Goal: Find specific page/section: Find specific page/section

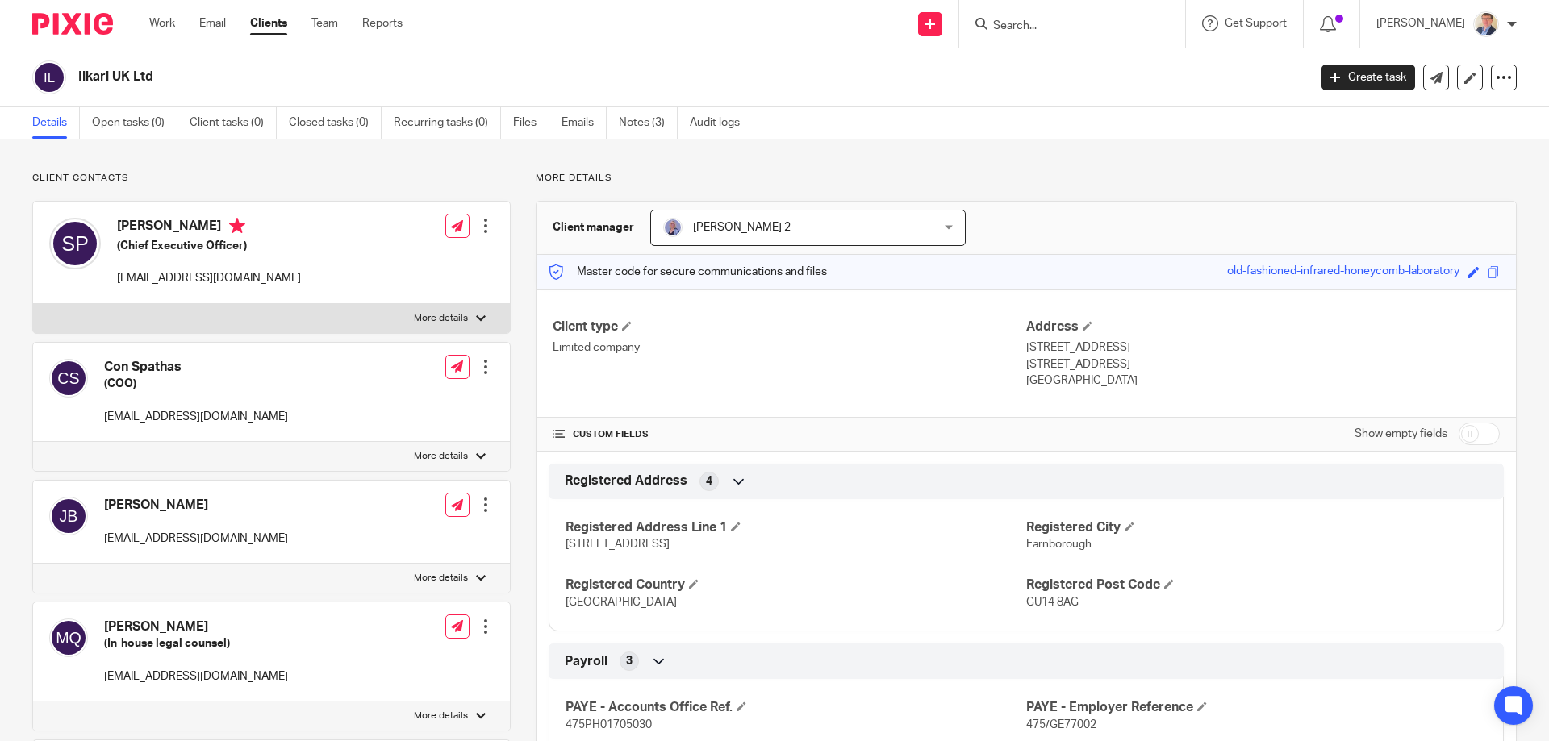
click at [1049, 18] on form at bounding box center [1077, 24] width 172 height 20
click at [1049, 25] on input "Search" at bounding box center [1063, 26] width 145 height 15
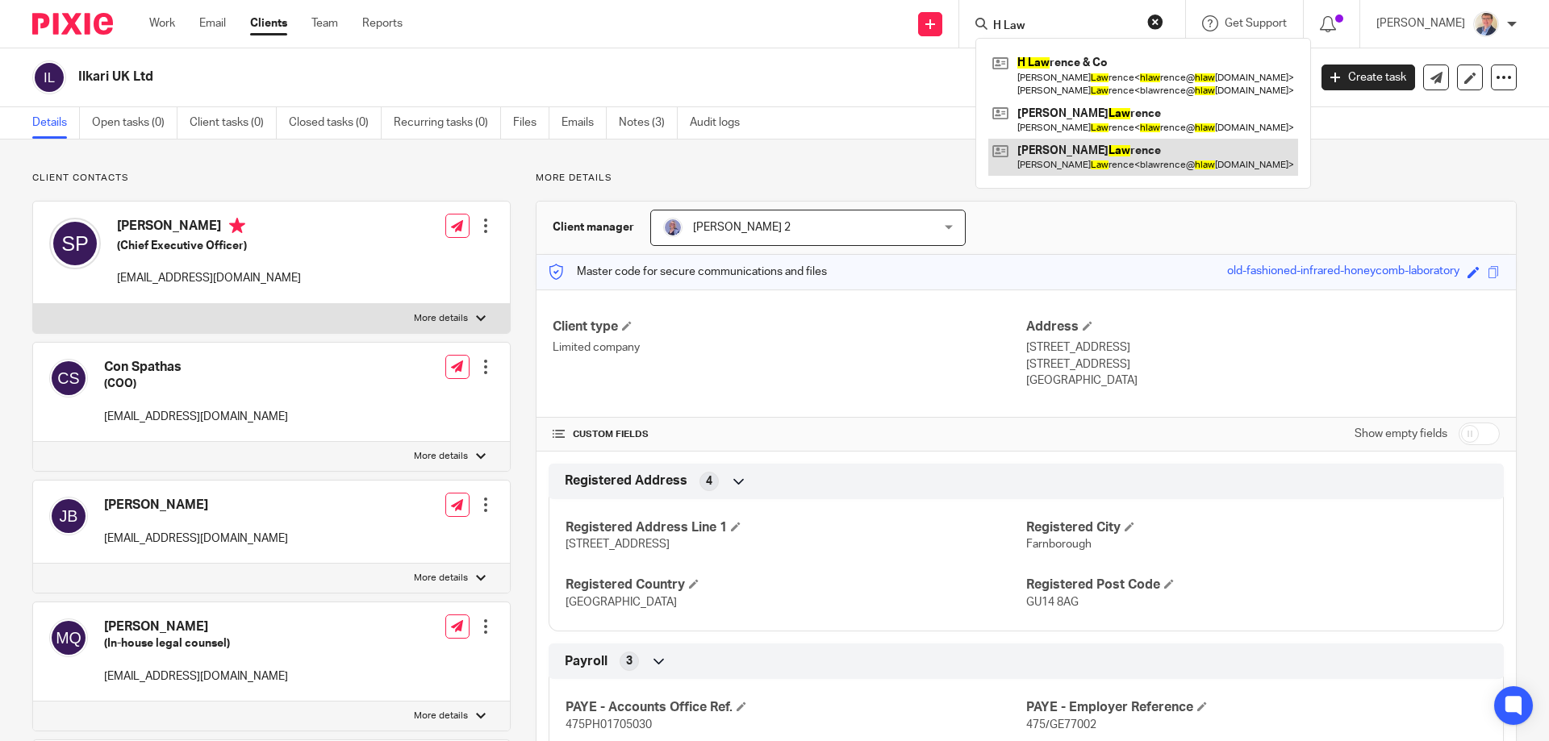
type input "H Law"
click at [1082, 155] on link at bounding box center [1143, 157] width 310 height 37
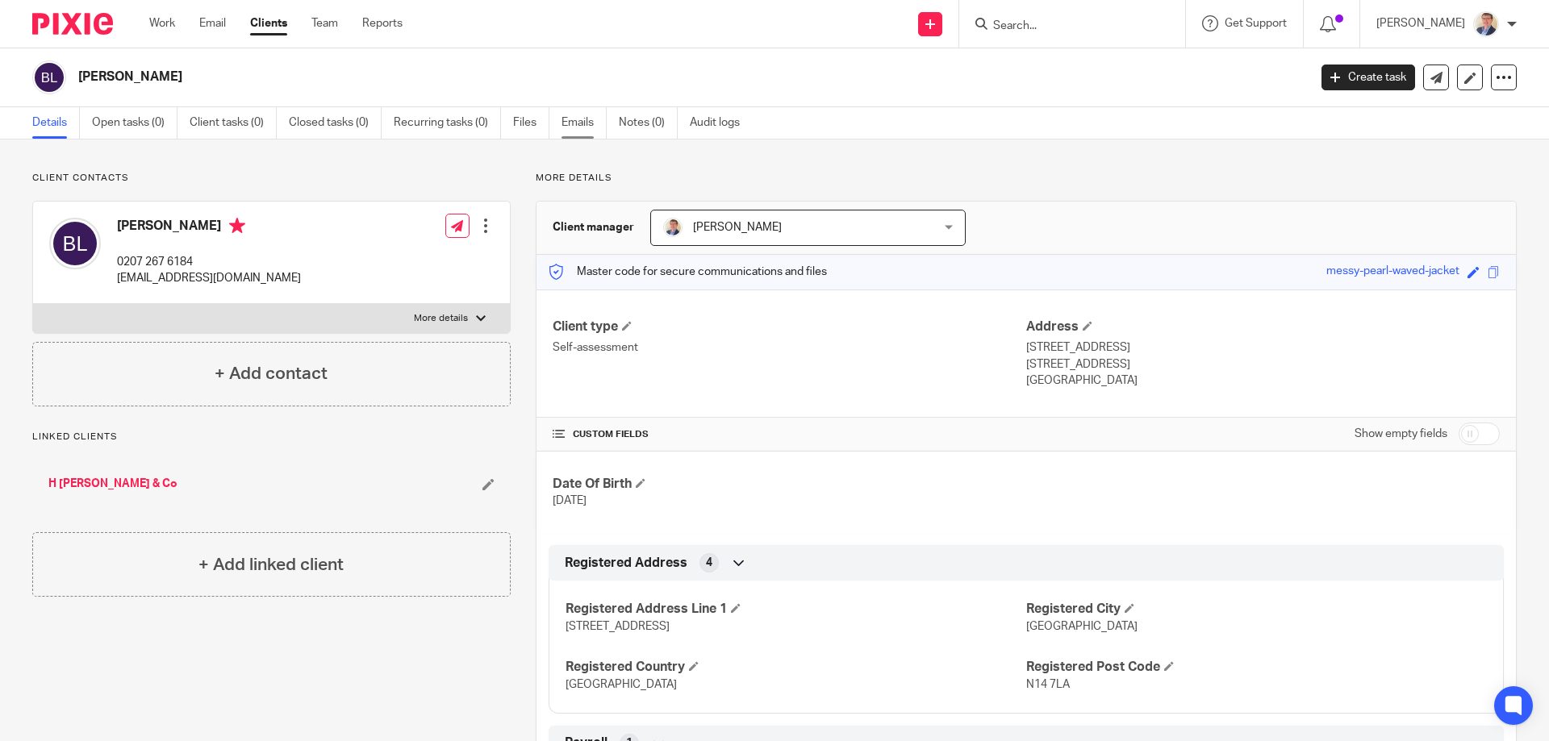
click at [579, 122] on link "Emails" at bounding box center [583, 122] width 45 height 31
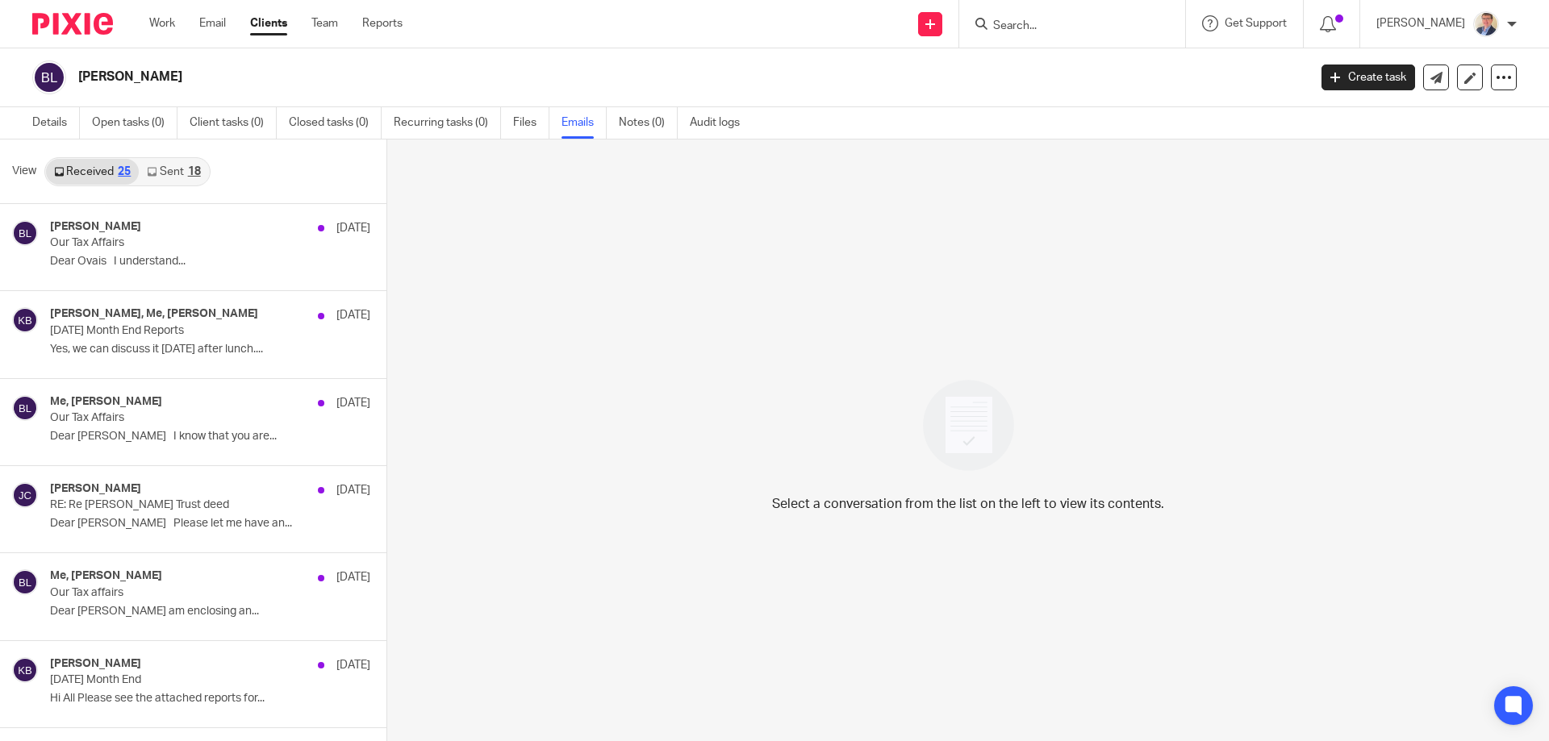
click at [175, 167] on link "Sent 18" at bounding box center [173, 172] width 69 height 26
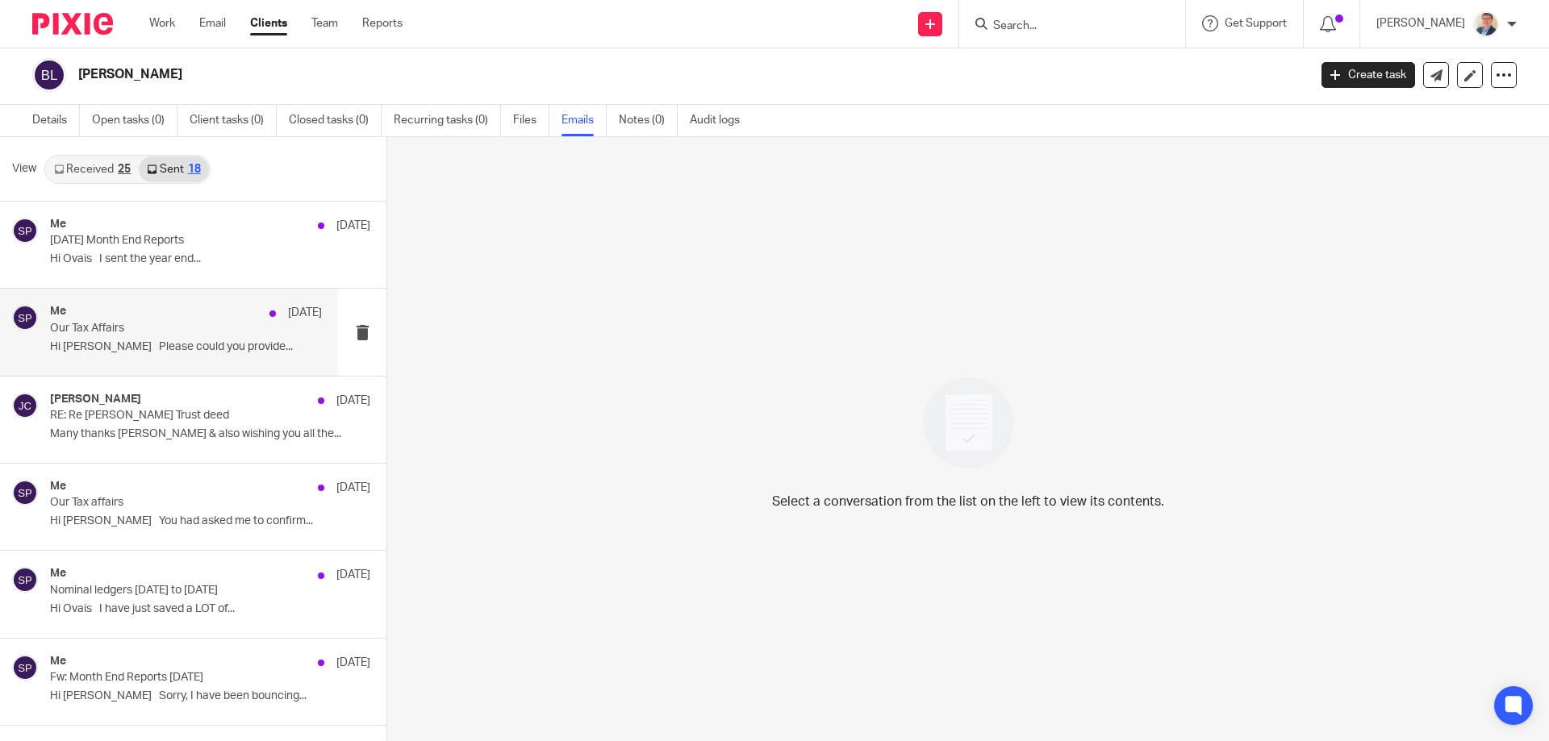
click at [163, 360] on div "Me 11 Jul Our Tax Affairs Hi Barbara Please could you provide..." at bounding box center [169, 332] width 338 height 86
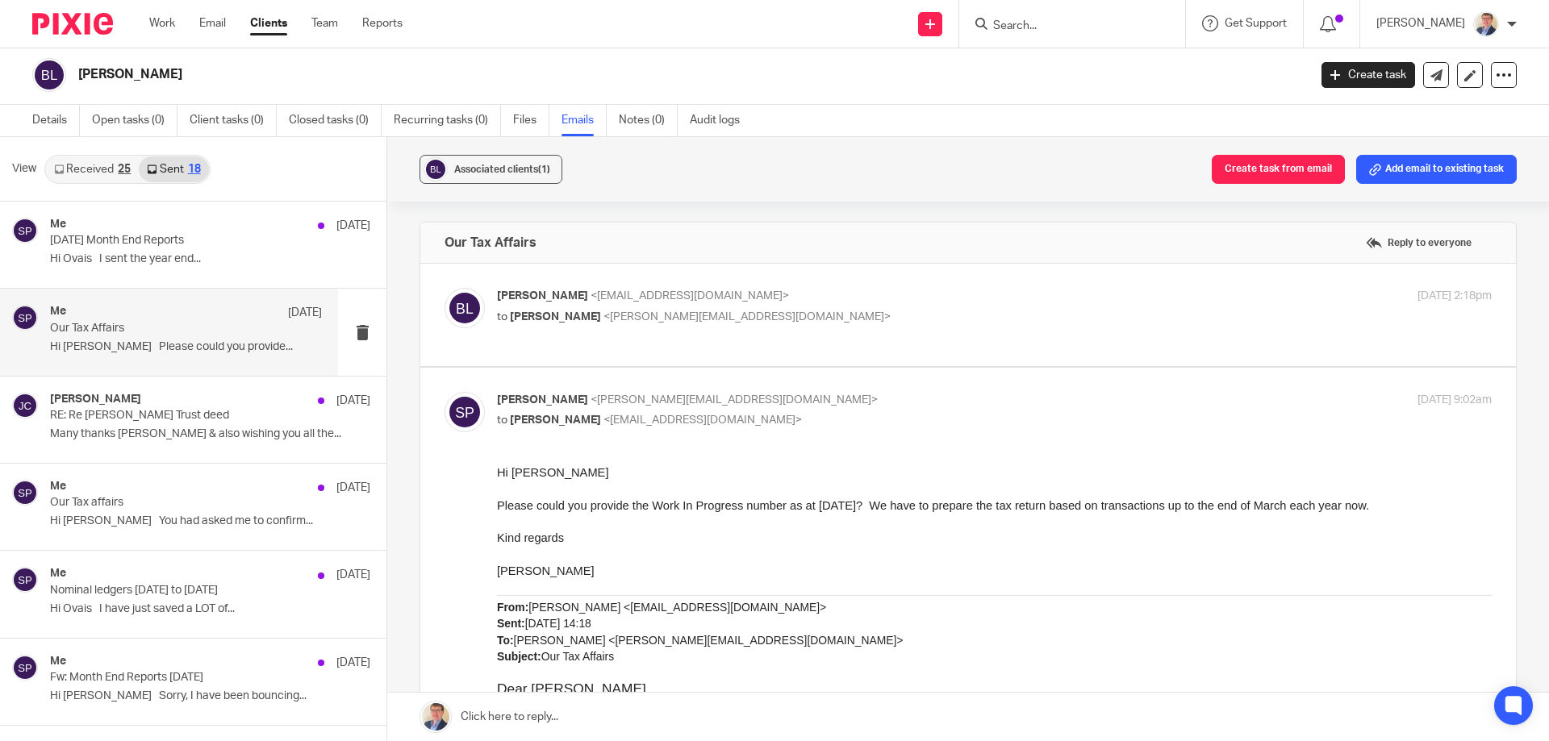
scroll to position [0, 0]
click at [195, 412] on p "RE: Re [PERSON_NAME] Trust deed" at bounding box center [159, 416] width 218 height 14
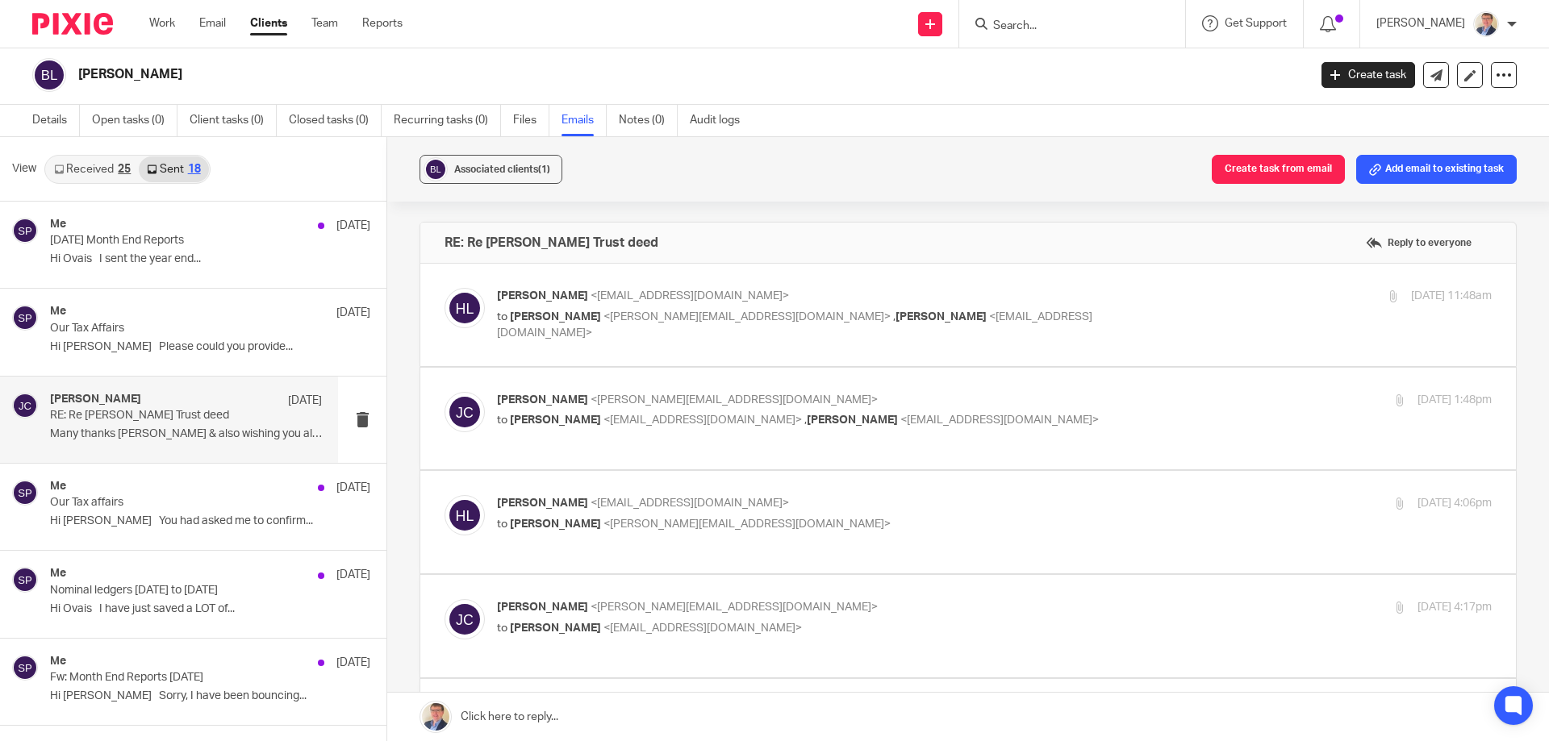
click at [922, 307] on div "Hugh Lawrence <hlawrence@hlawrencesolicitors.co.uk> to Jane Capel <jane@thinksm…" at bounding box center [828, 315] width 663 height 54
checkbox input "true"
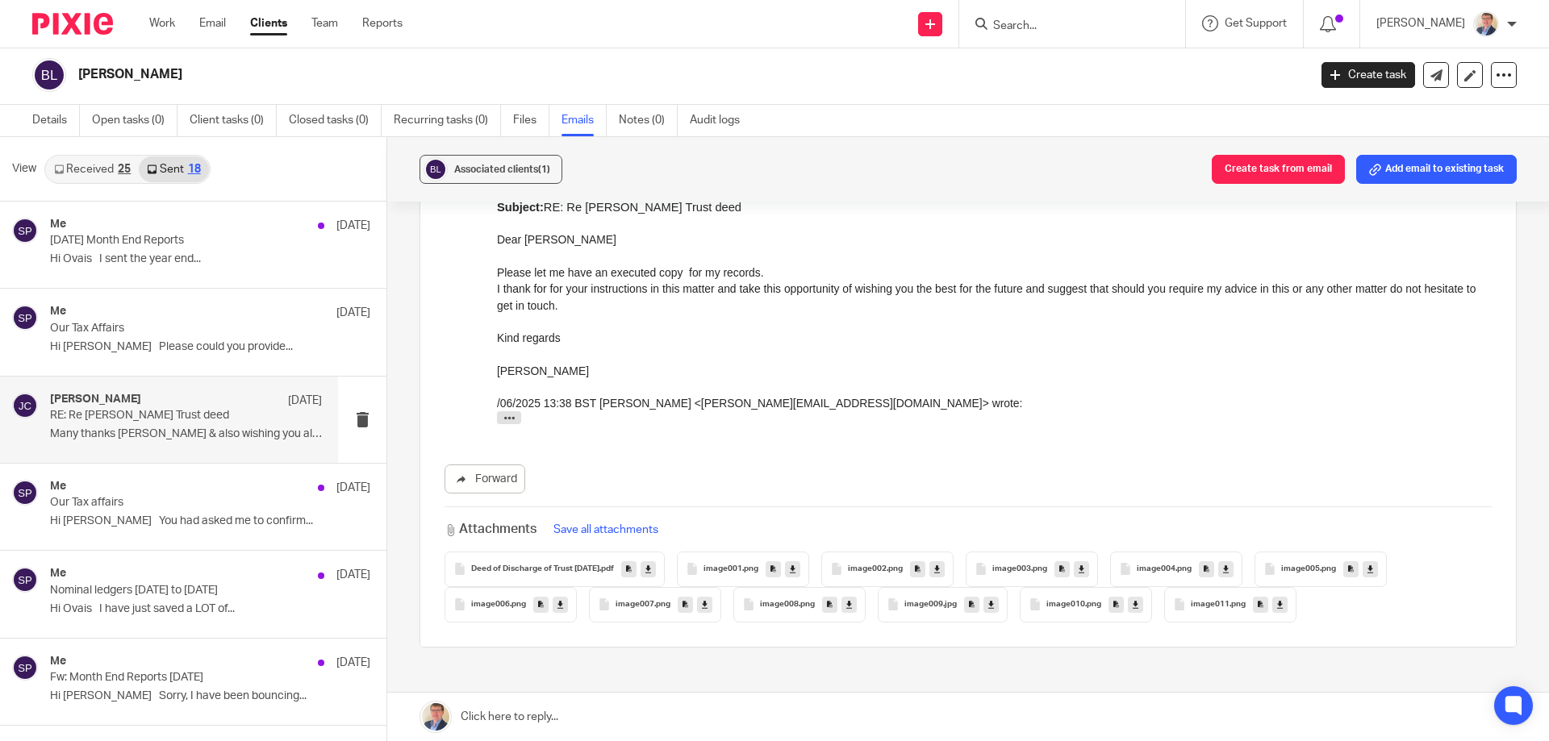
scroll to position [2016, 0]
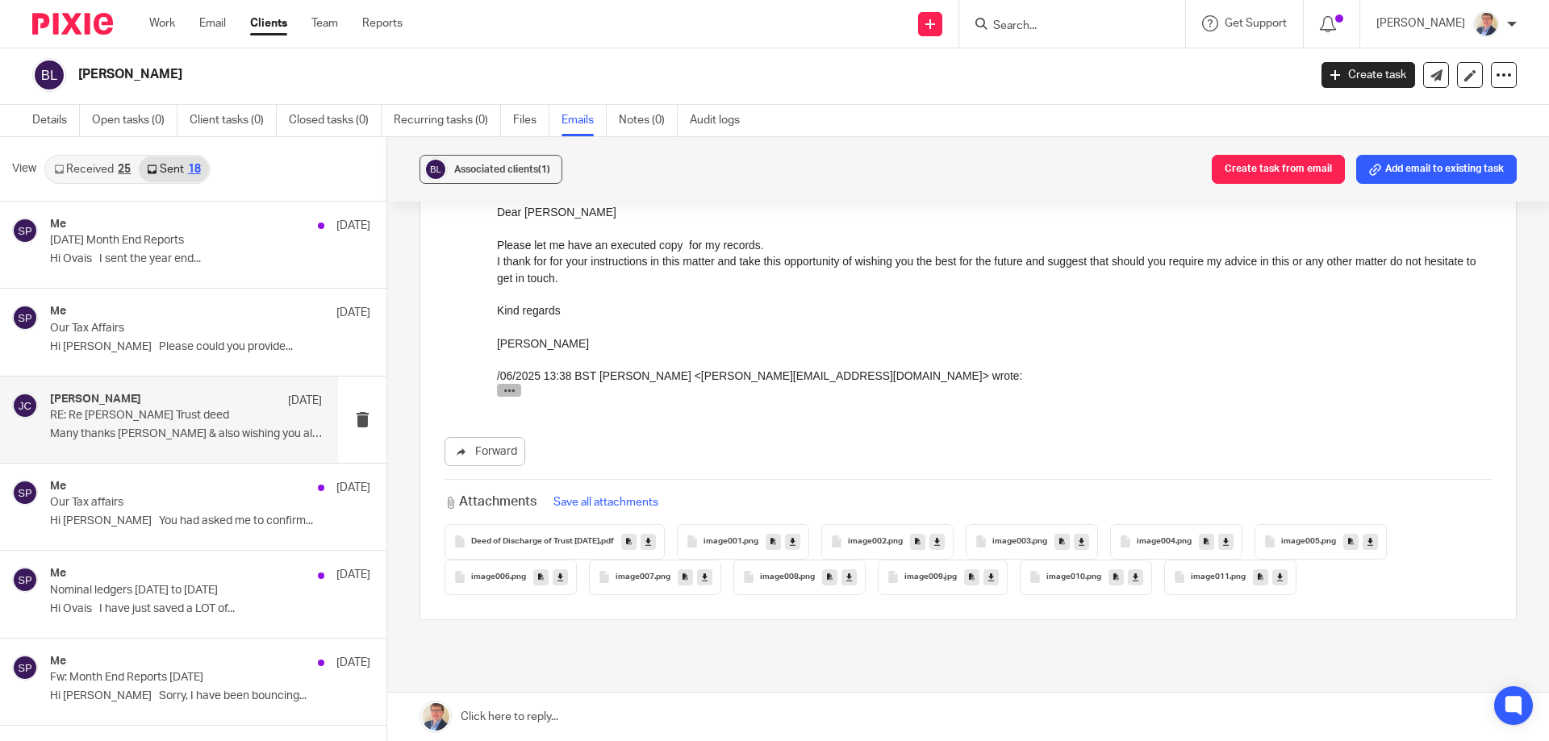
click at [511, 392] on icon "button" at bounding box center [509, 392] width 12 height 12
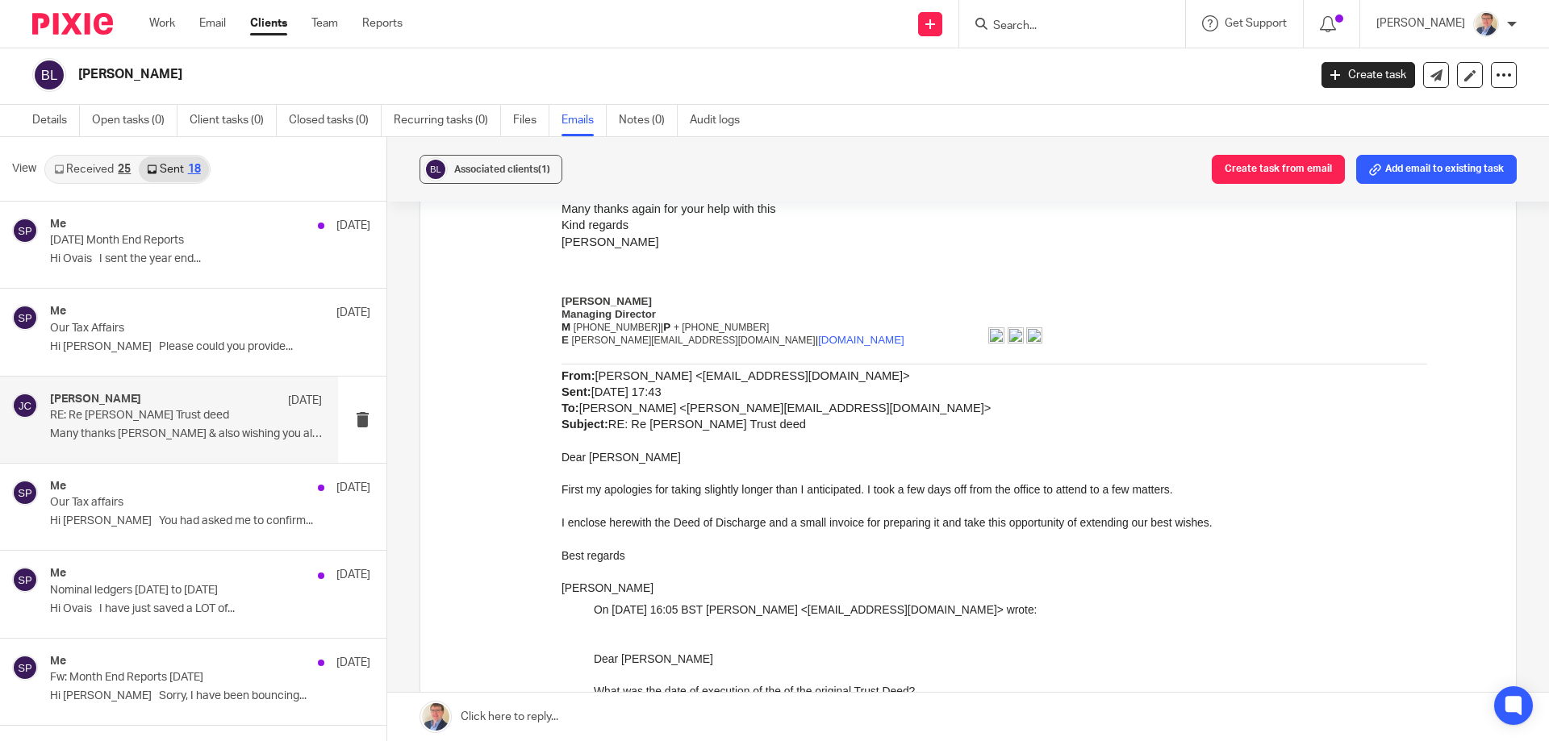
scroll to position [2420, 0]
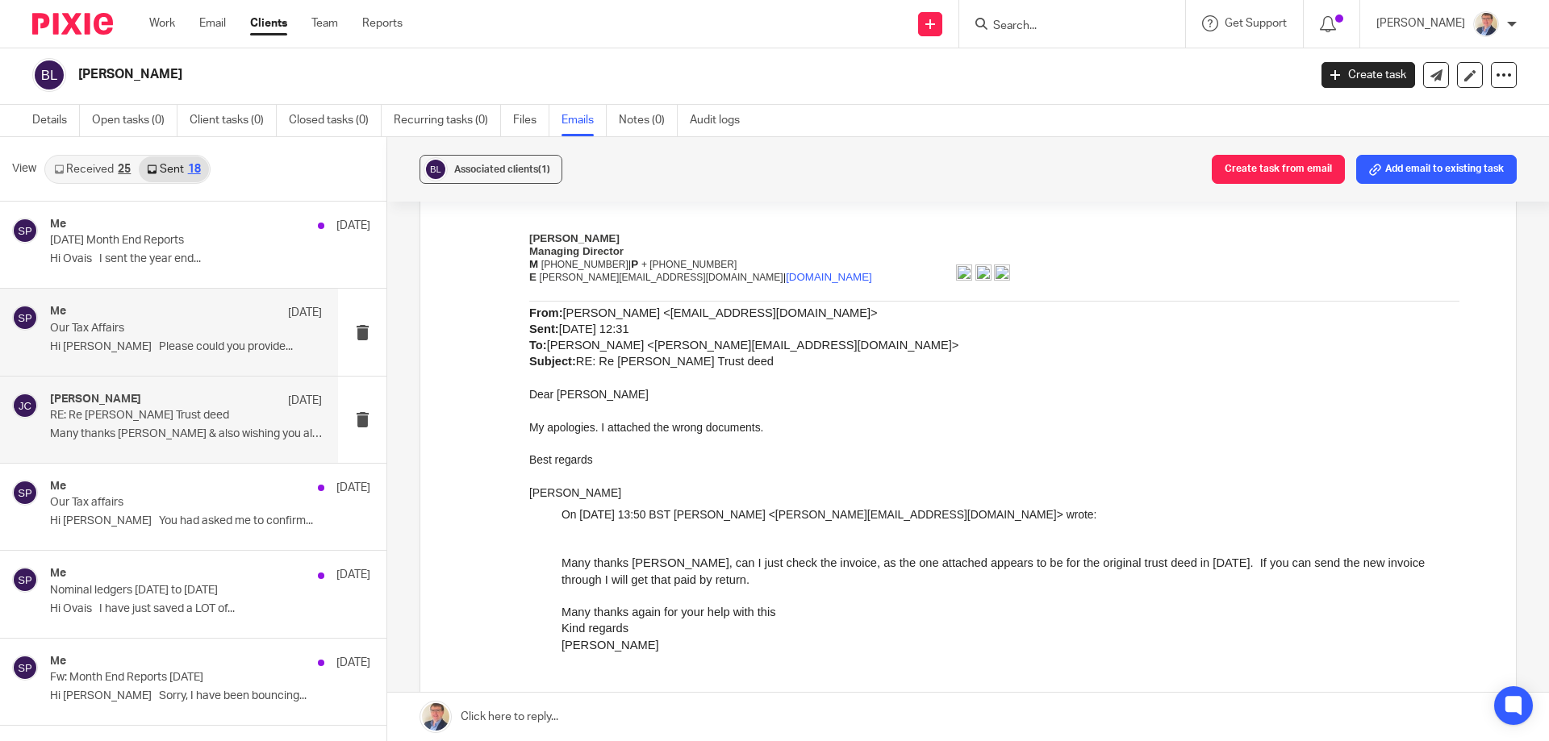
click at [123, 327] on p "Our Tax Affairs" at bounding box center [159, 329] width 218 height 14
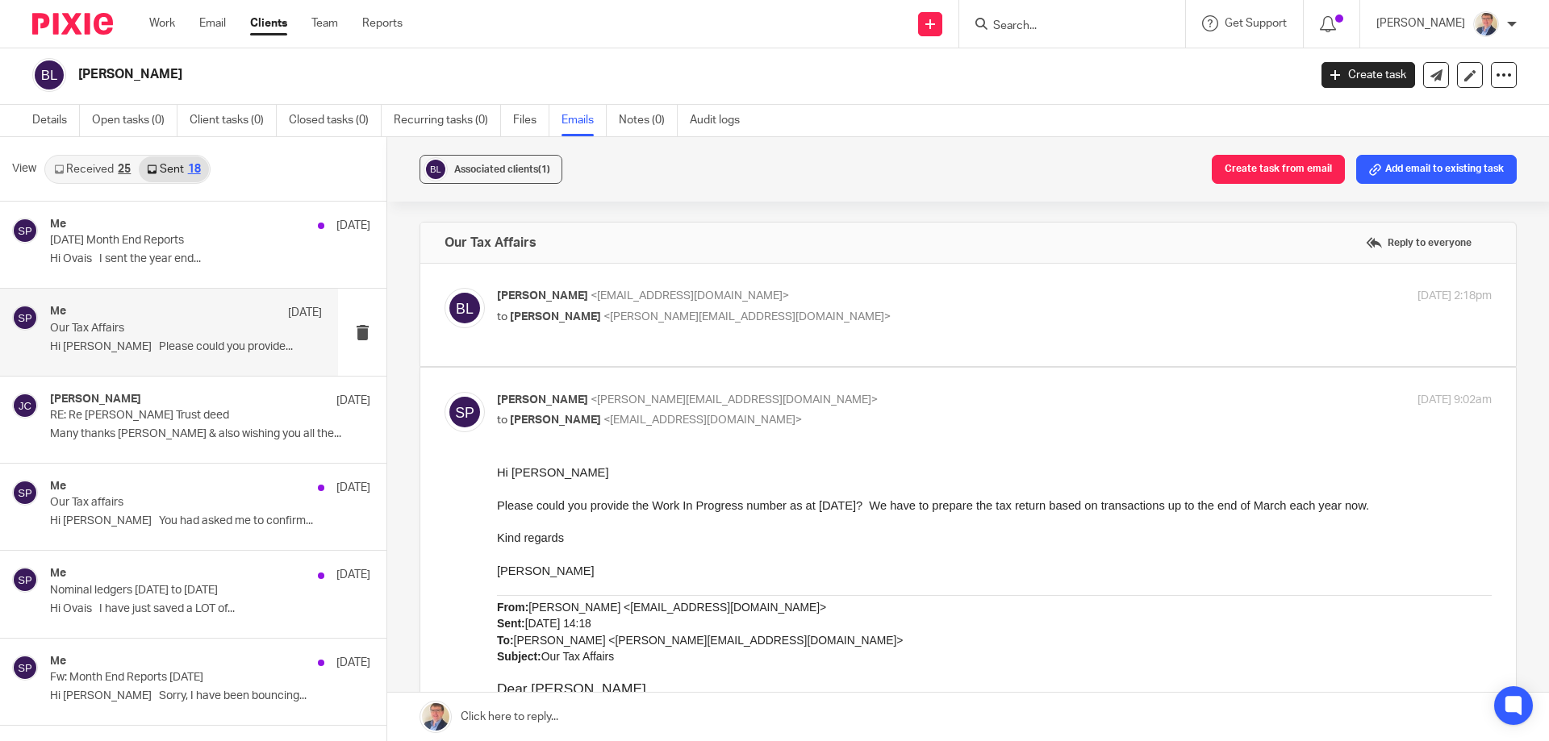
scroll to position [0, 0]
click at [152, 251] on div "Me 14 Jul June 25 Month End Reports Hi Ovais I sent the year end..." at bounding box center [186, 245] width 272 height 54
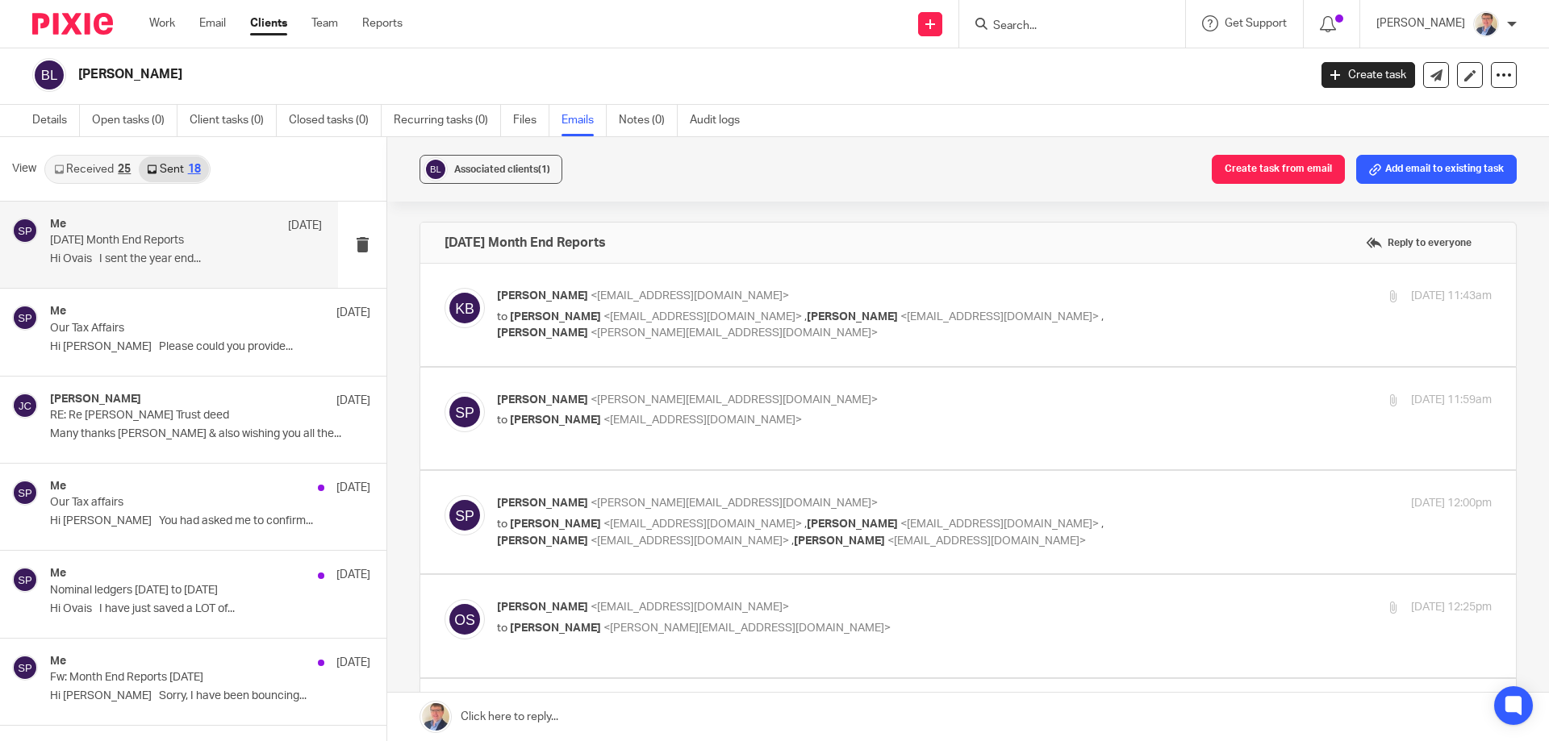
click at [169, 243] on p "[DATE] Month End Reports" at bounding box center [159, 241] width 218 height 14
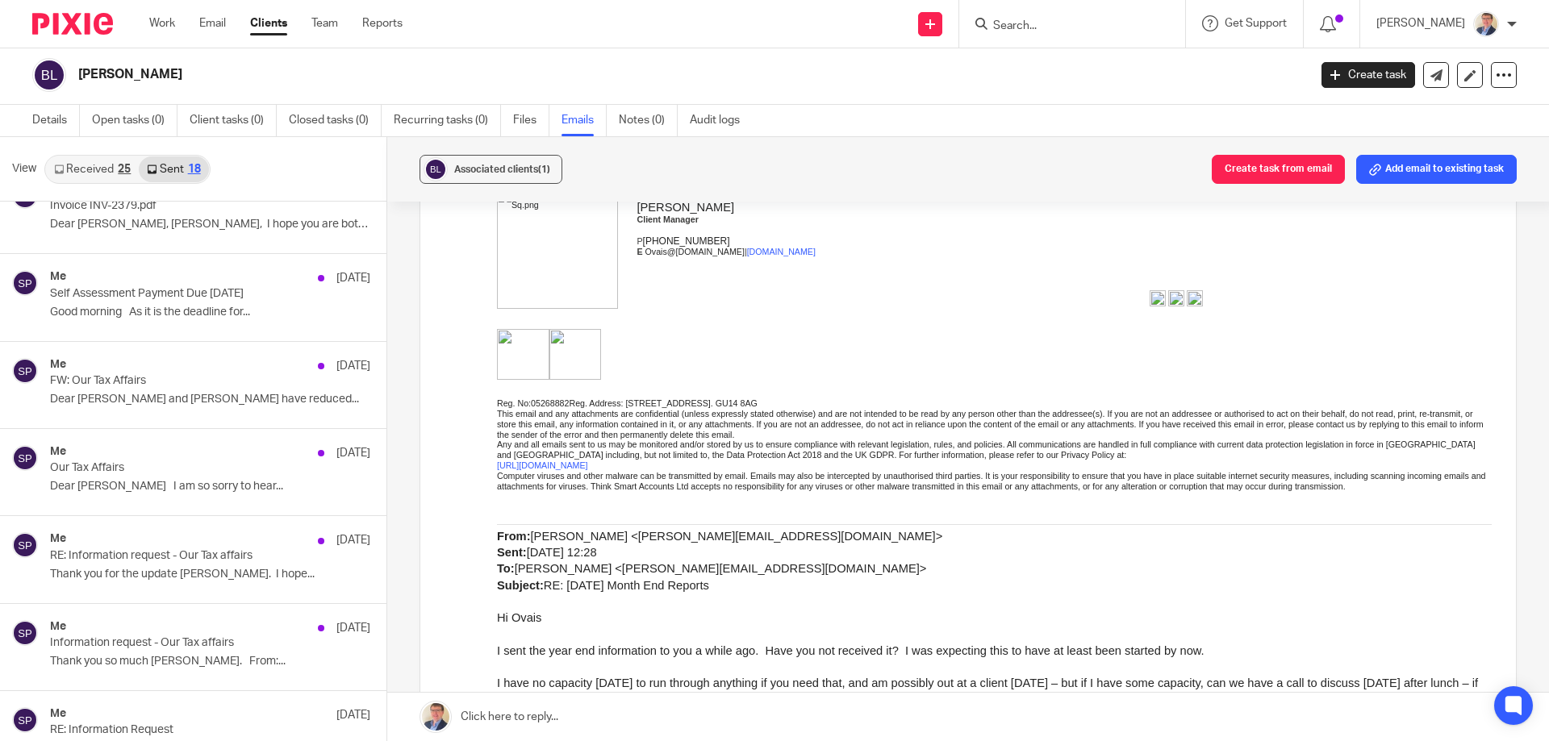
scroll to position [1033, 0]
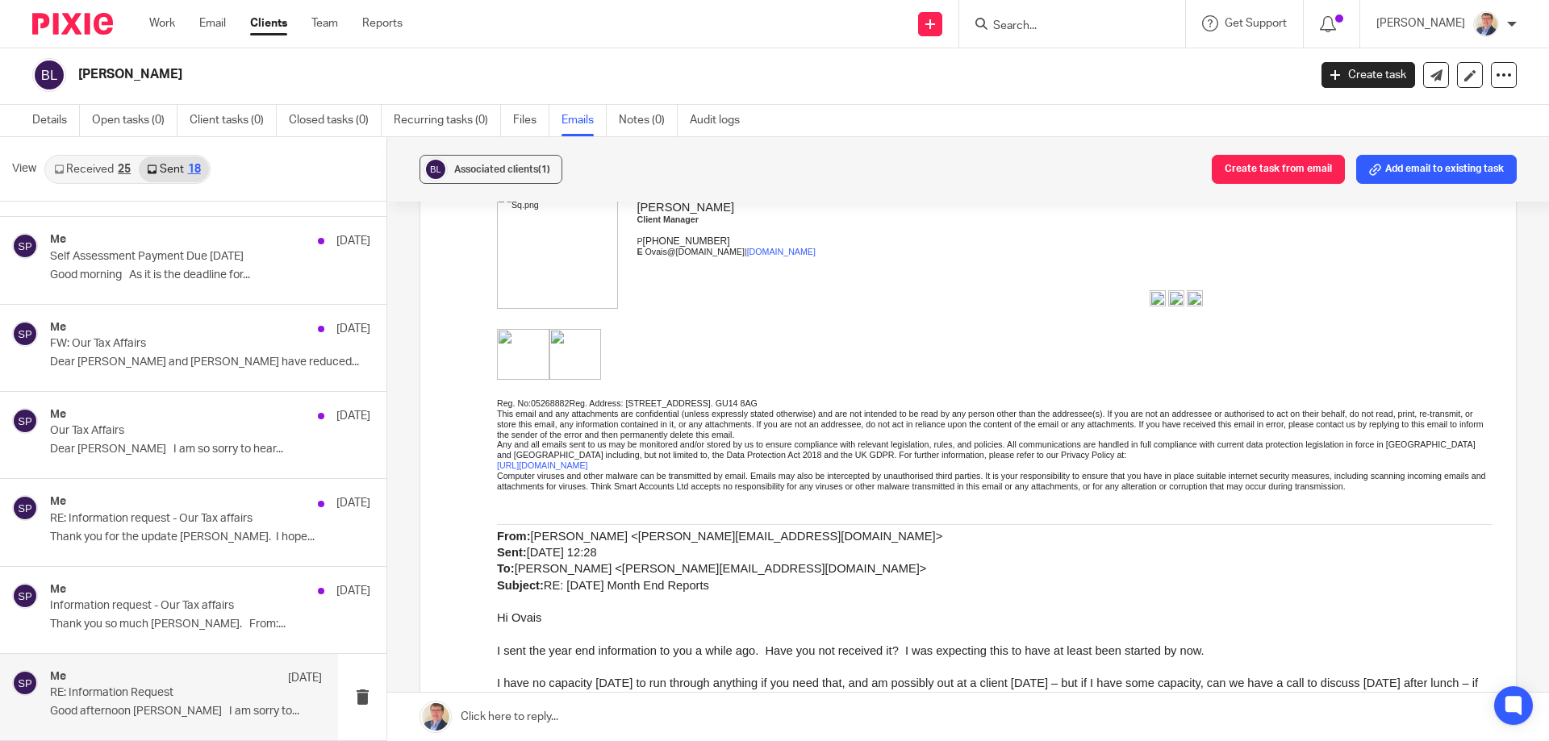
click at [141, 699] on p "RE: Information Request" at bounding box center [159, 693] width 218 height 14
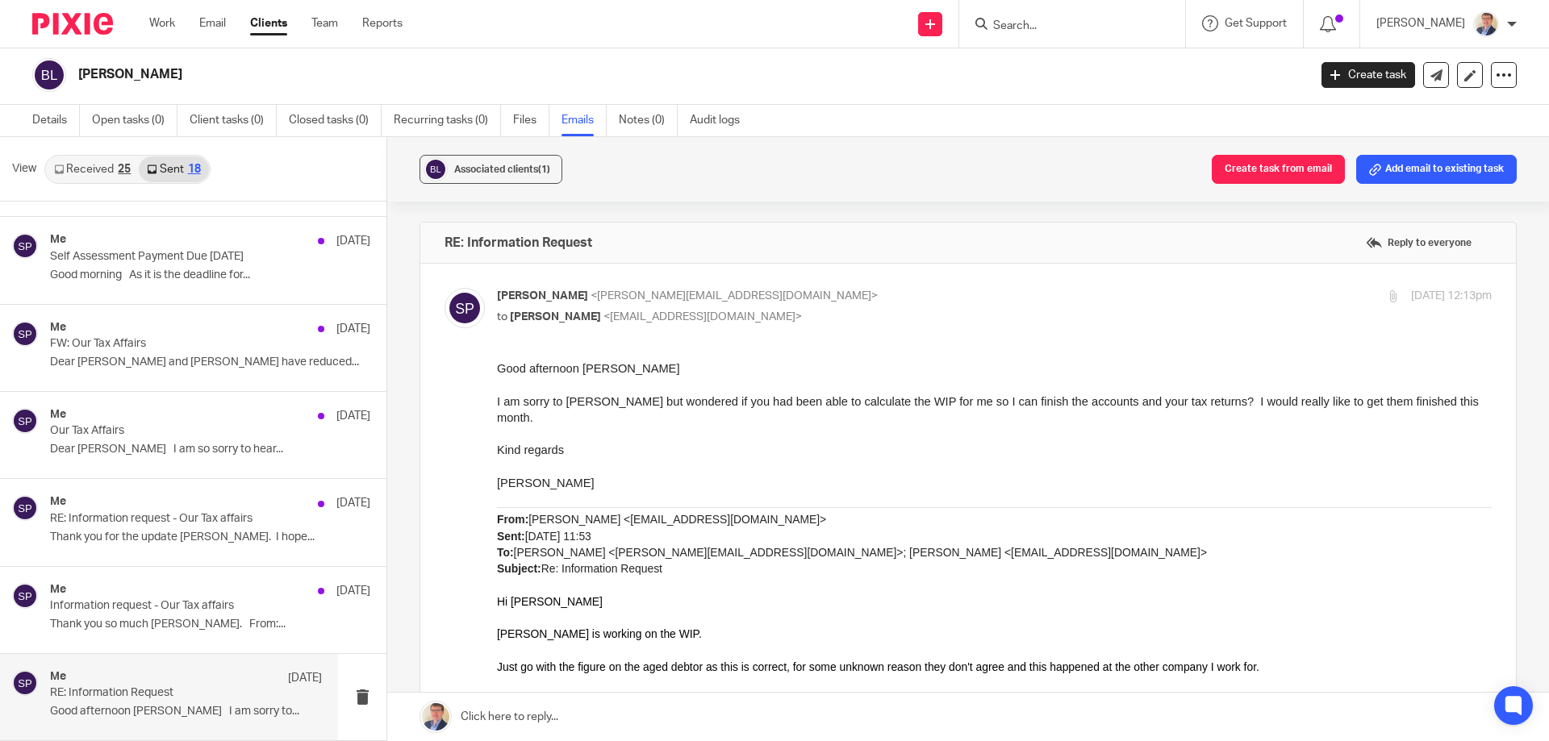
click at [85, 156] on link "Received 25" at bounding box center [92, 169] width 93 height 26
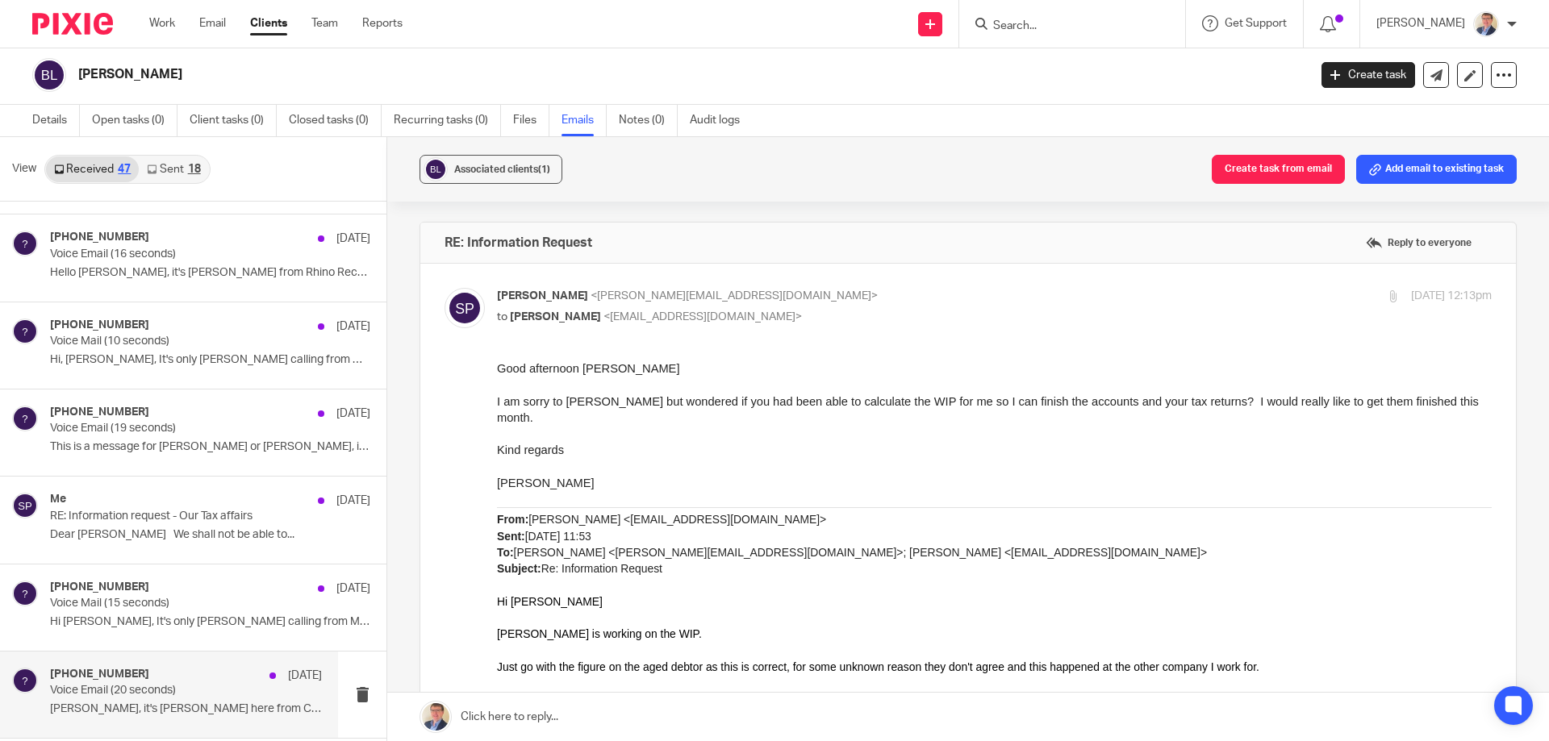
scroll to position [2681, 0]
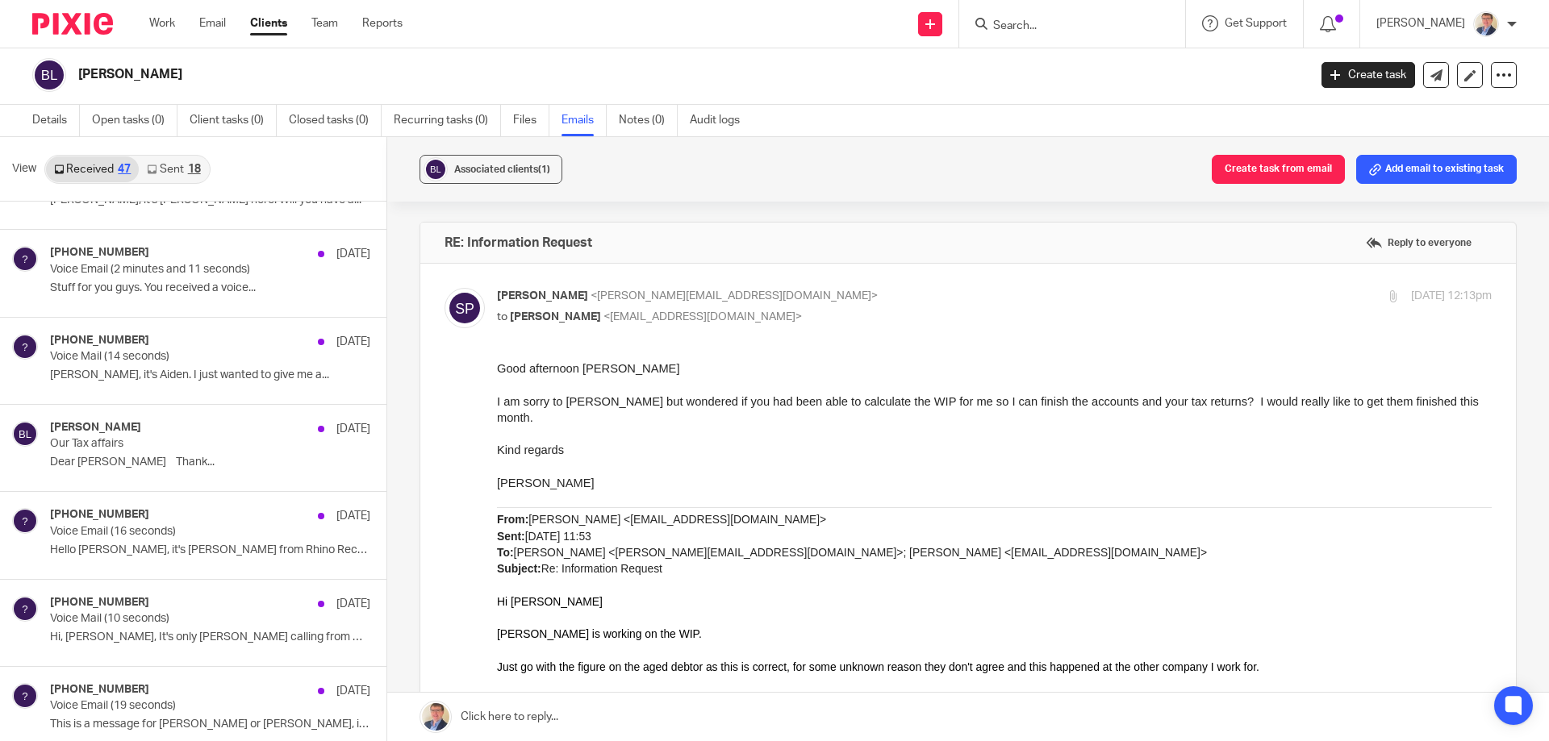
click at [177, 165] on link "Sent 18" at bounding box center [173, 169] width 69 height 26
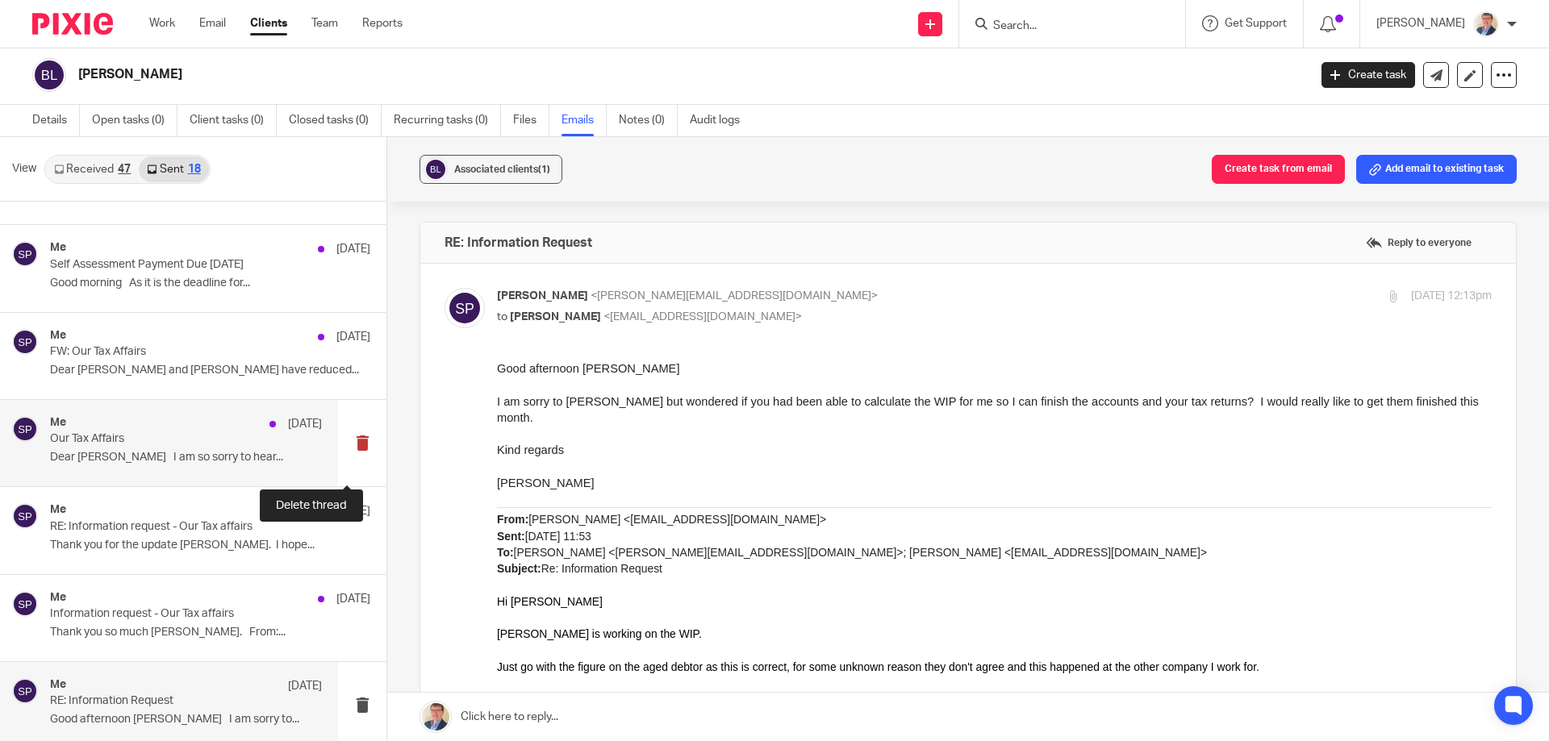
scroll to position [1033, 0]
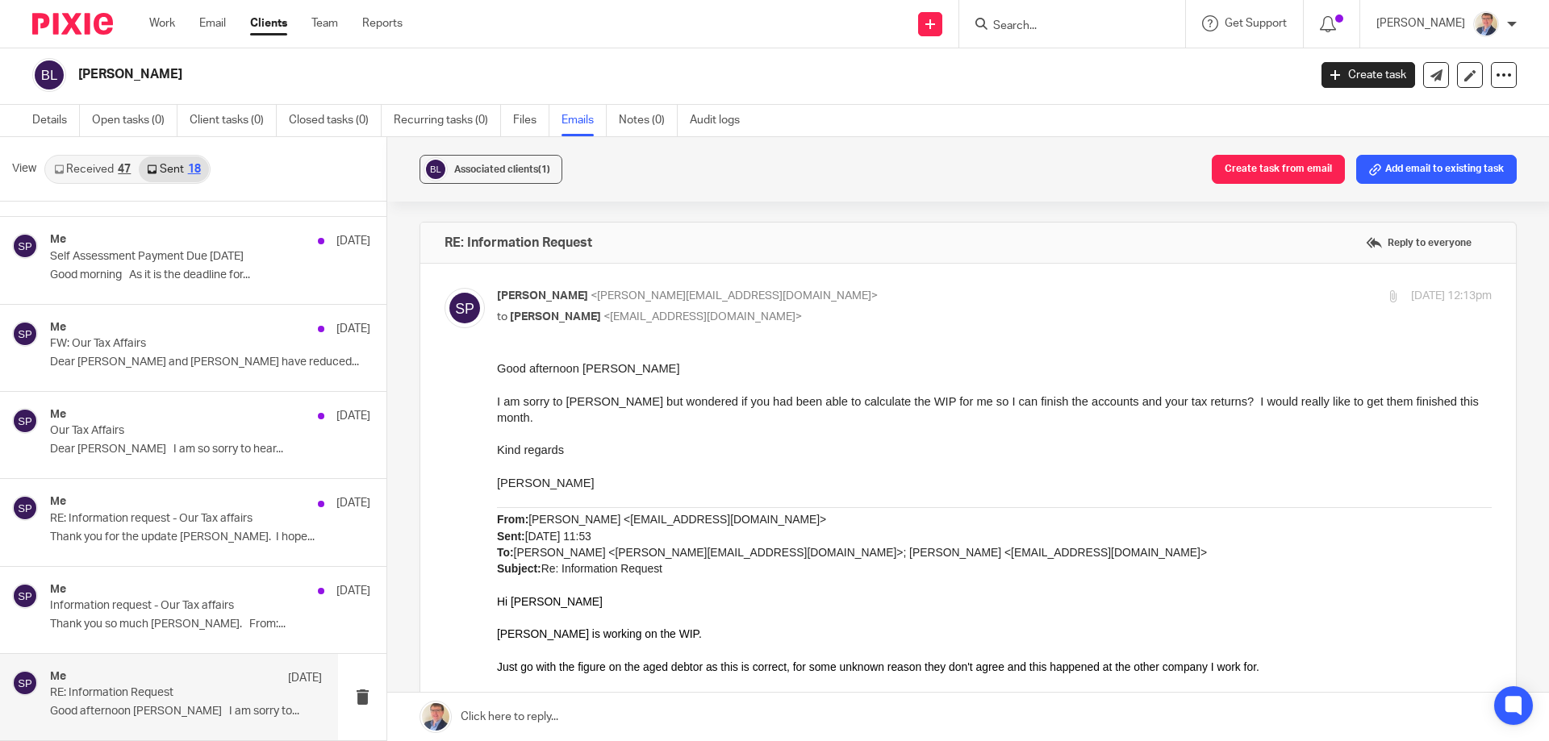
click at [1045, 31] on input "Search" at bounding box center [1063, 26] width 145 height 15
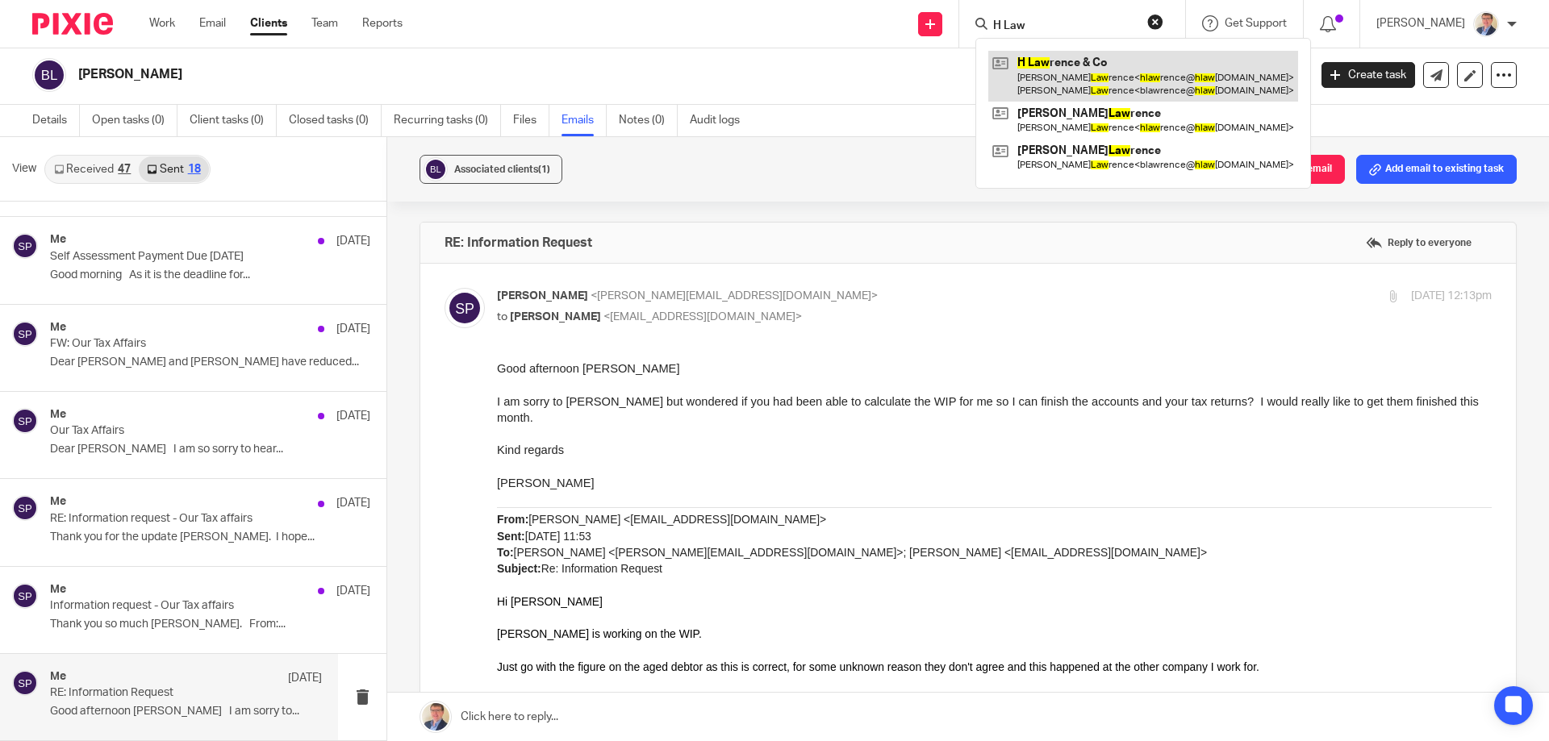
type input "H Law"
click at [1078, 66] on link at bounding box center [1143, 76] width 310 height 50
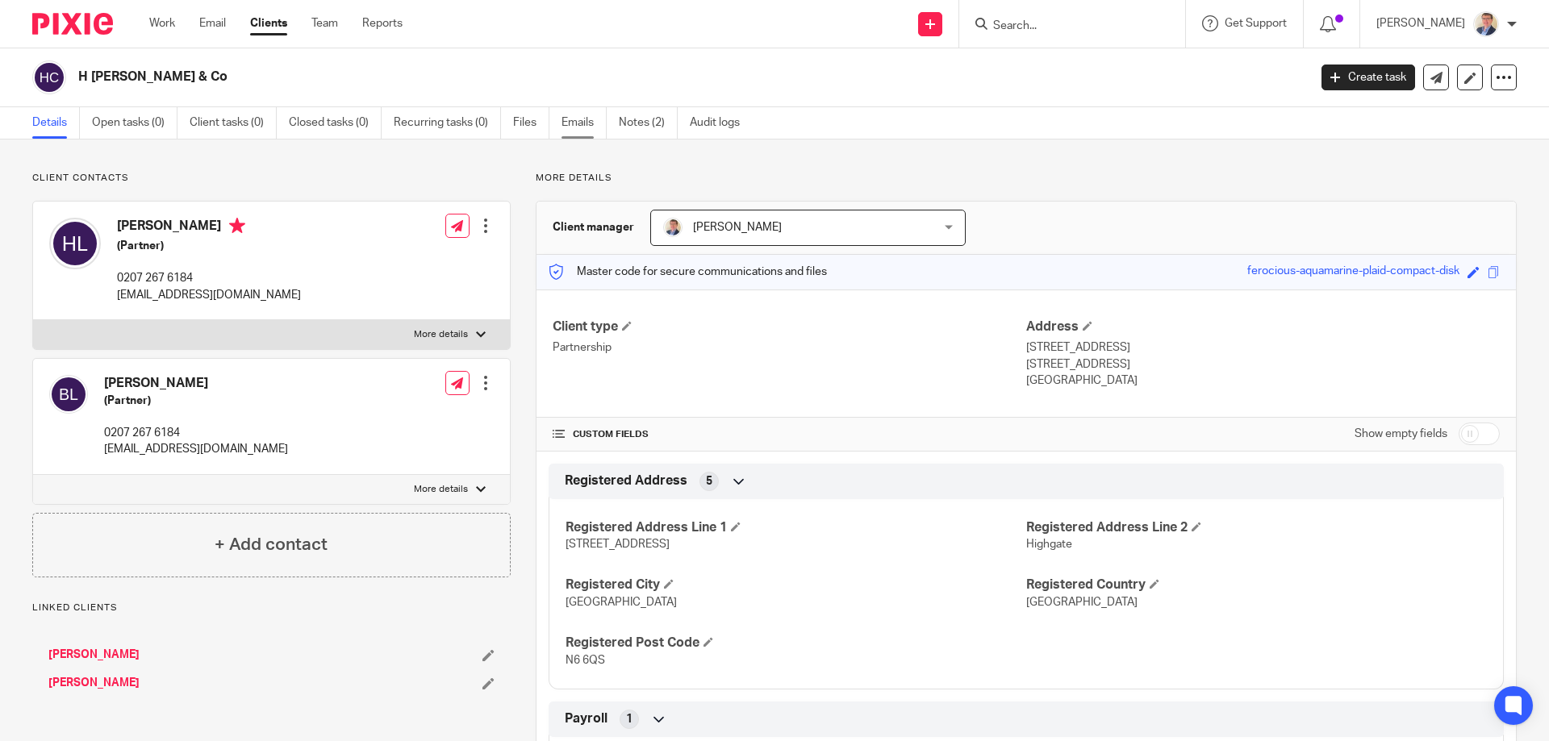
click at [574, 122] on link "Emails" at bounding box center [583, 122] width 45 height 31
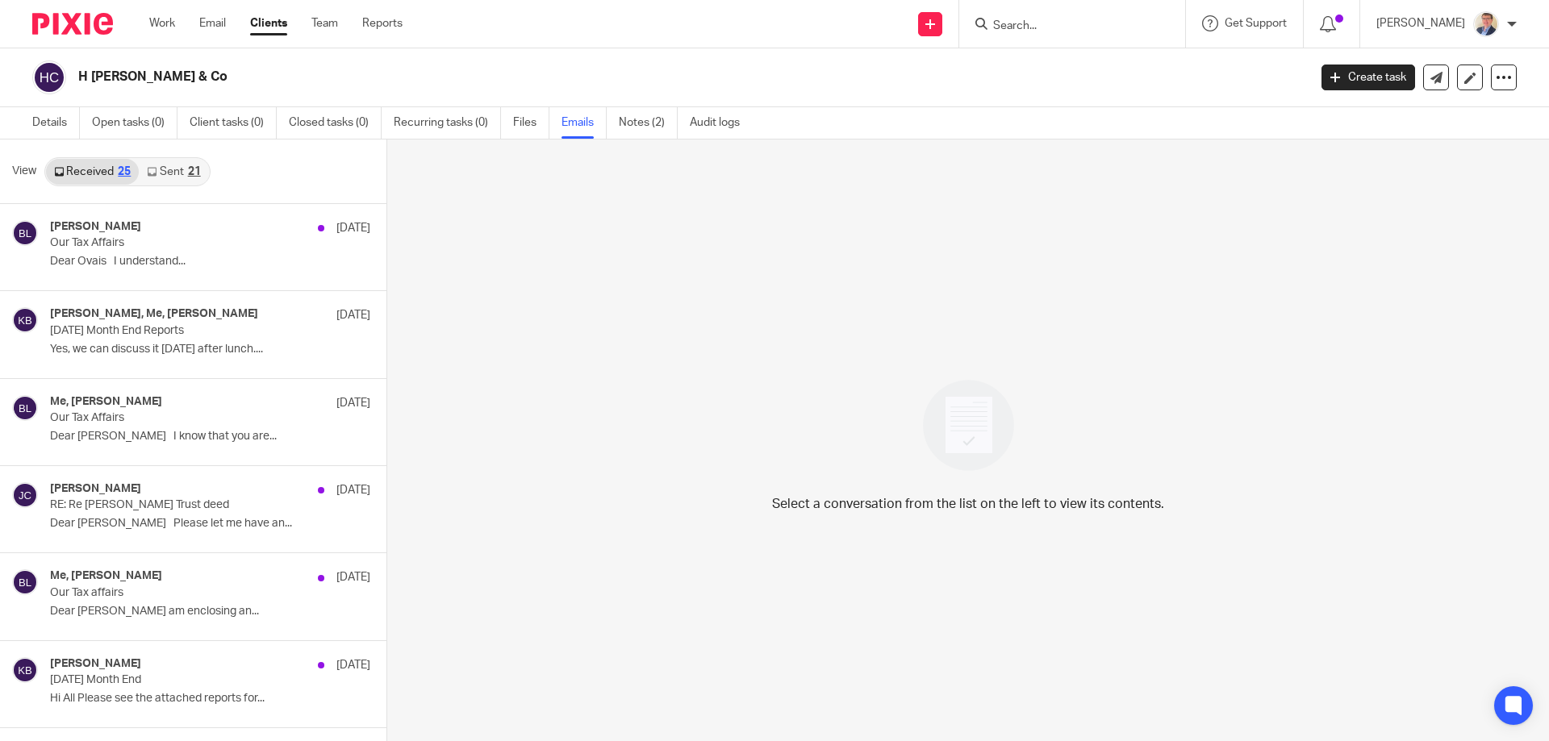
click at [165, 168] on link "Sent 21" at bounding box center [173, 172] width 69 height 26
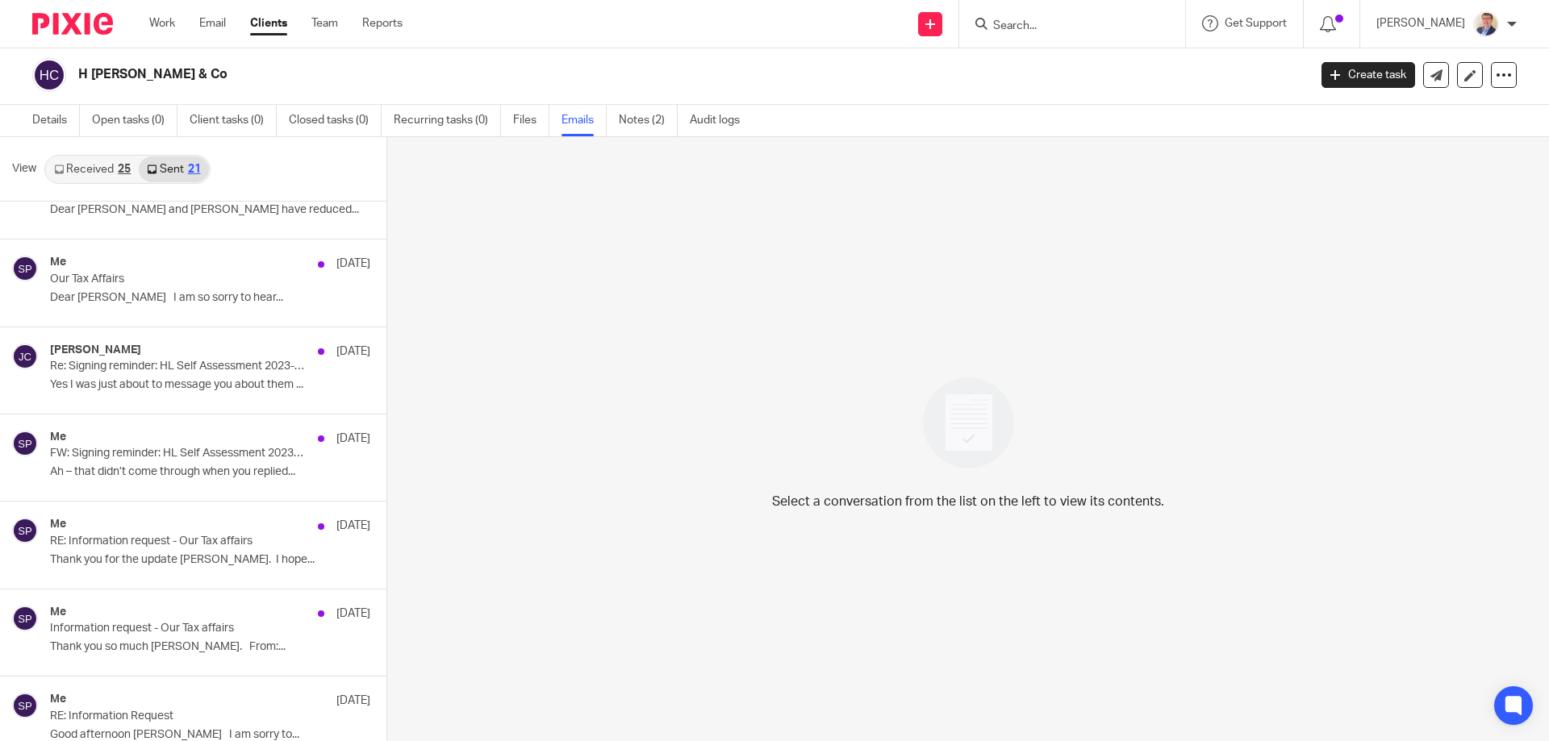
scroll to position [1296, 0]
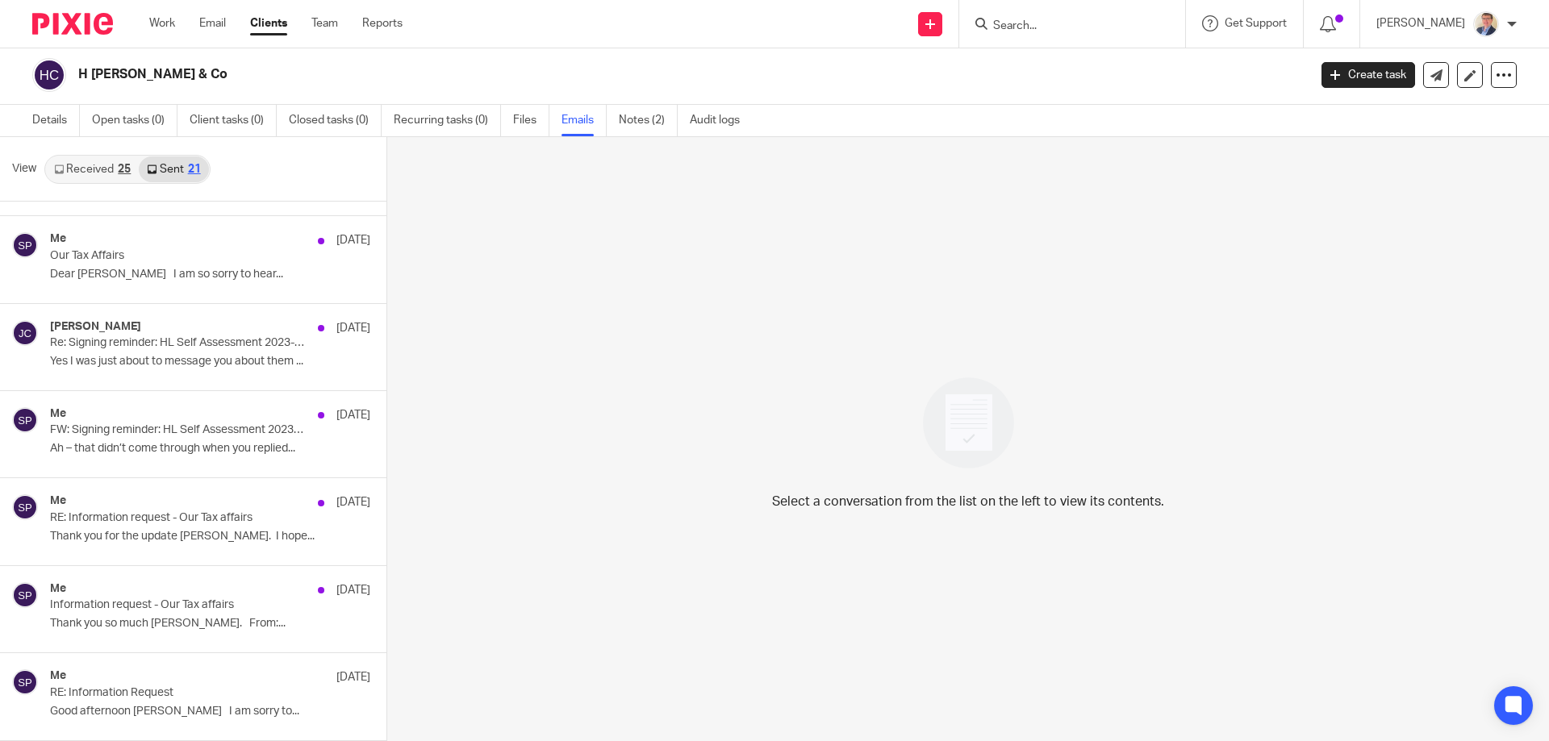
click at [97, 170] on link "Received 25" at bounding box center [92, 169] width 93 height 26
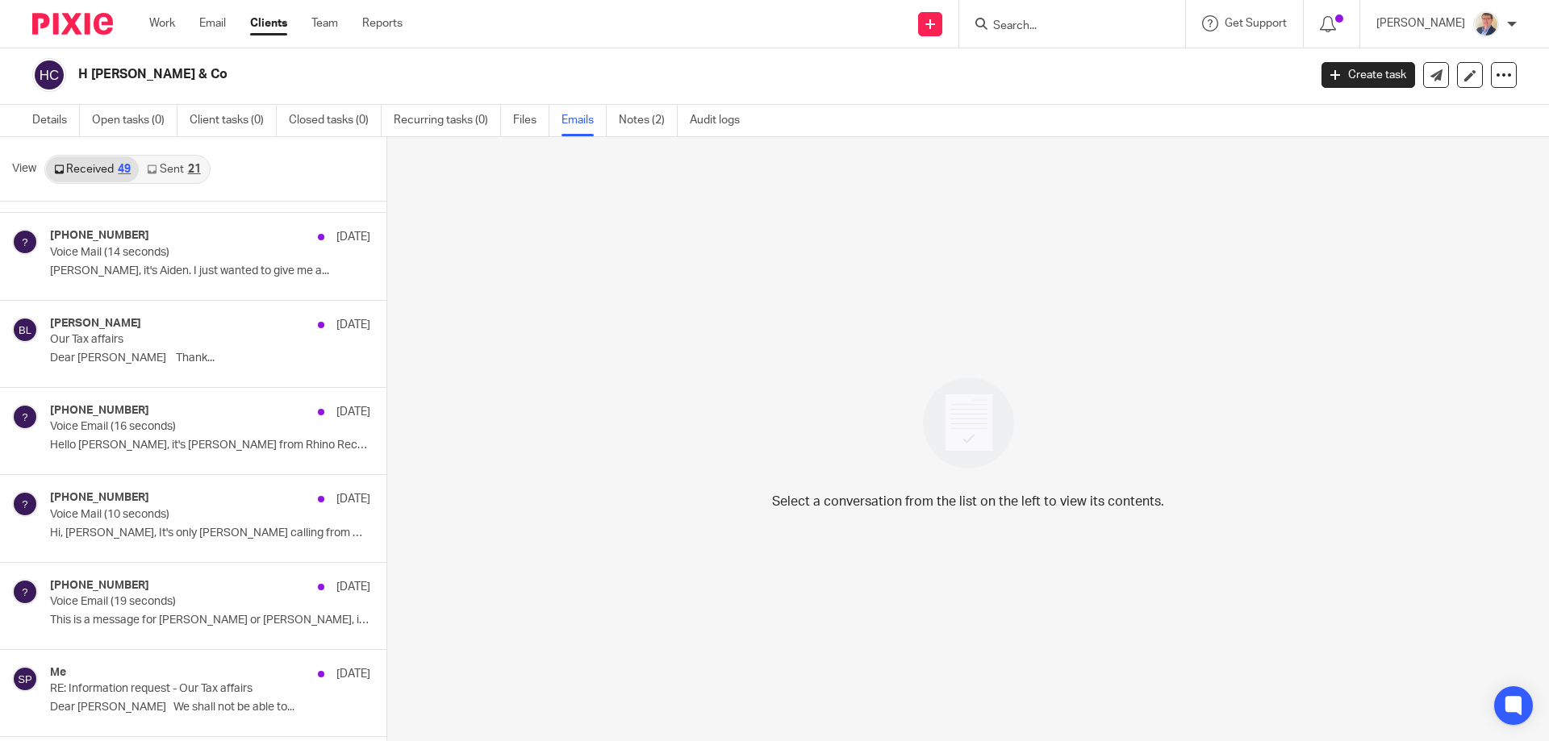
scroll to position [3743, 0]
